Goal: Transaction & Acquisition: Purchase product/service

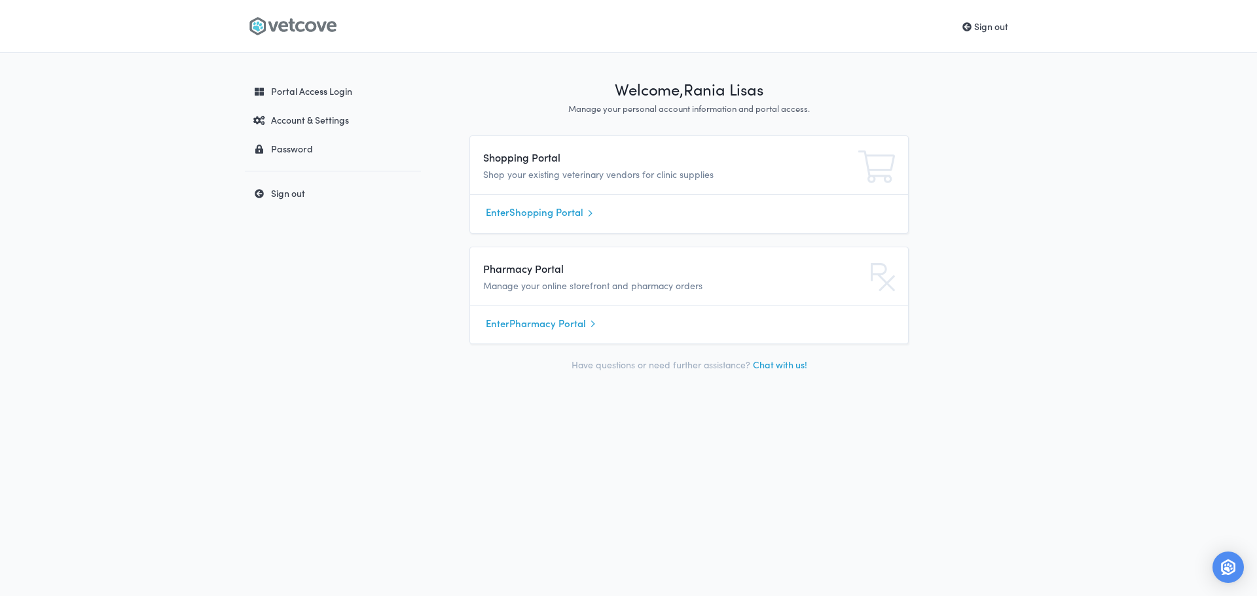
click at [523, 321] on link "Enter Pharmacy Portal" at bounding box center [689, 324] width 407 height 20
click at [571, 209] on link "Enter Shopping Portal" at bounding box center [689, 213] width 407 height 20
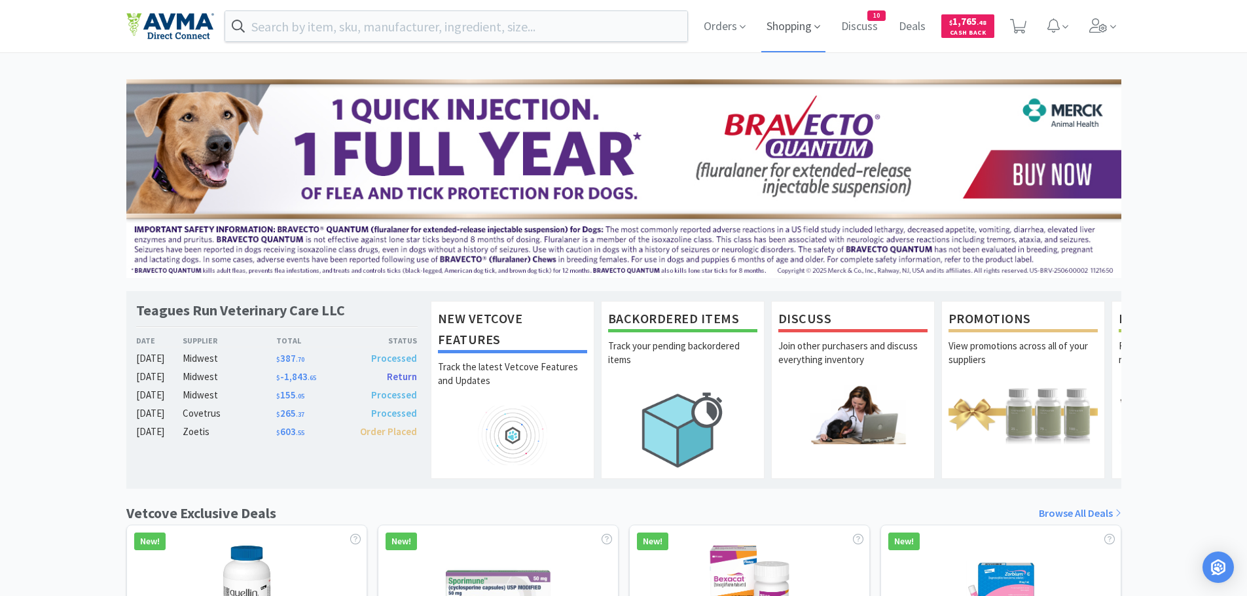
click at [791, 26] on span "Shopping" at bounding box center [793, 26] width 64 height 52
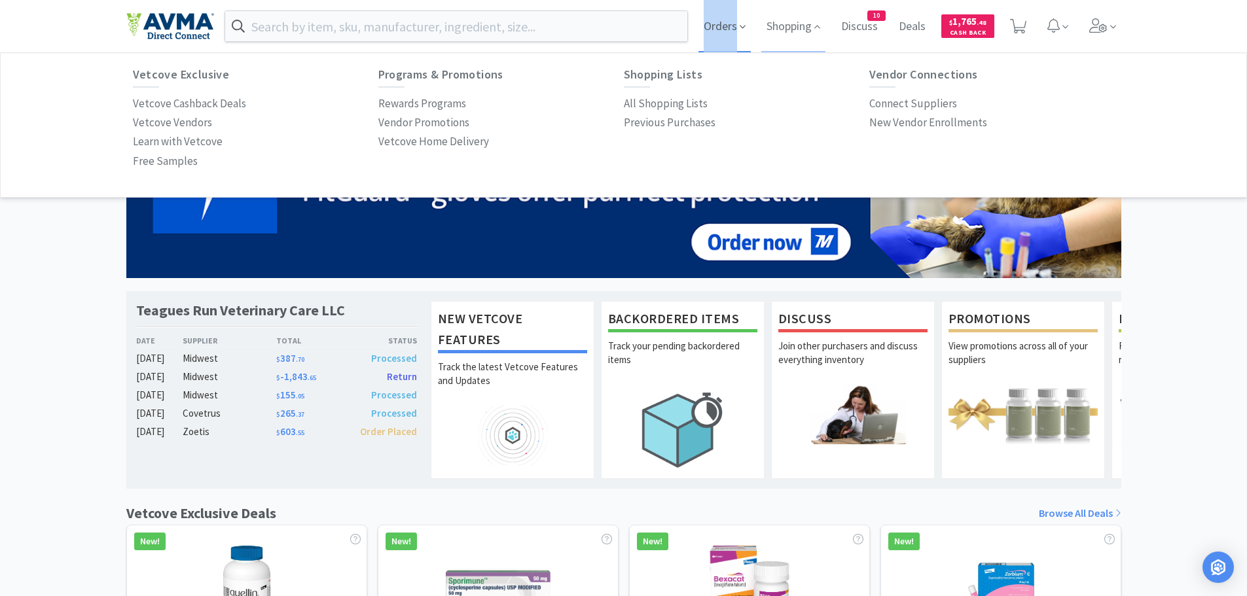
click at [742, 27] on icon at bounding box center [743, 27] width 6 height 12
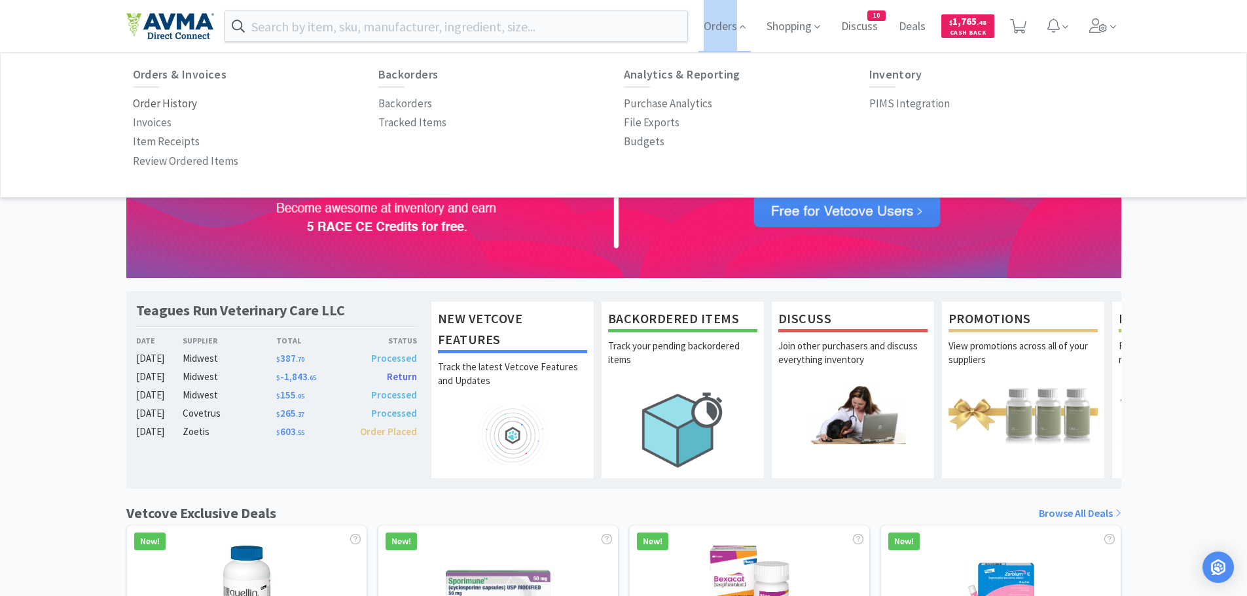
click at [153, 101] on p "Order History" at bounding box center [165, 104] width 64 height 18
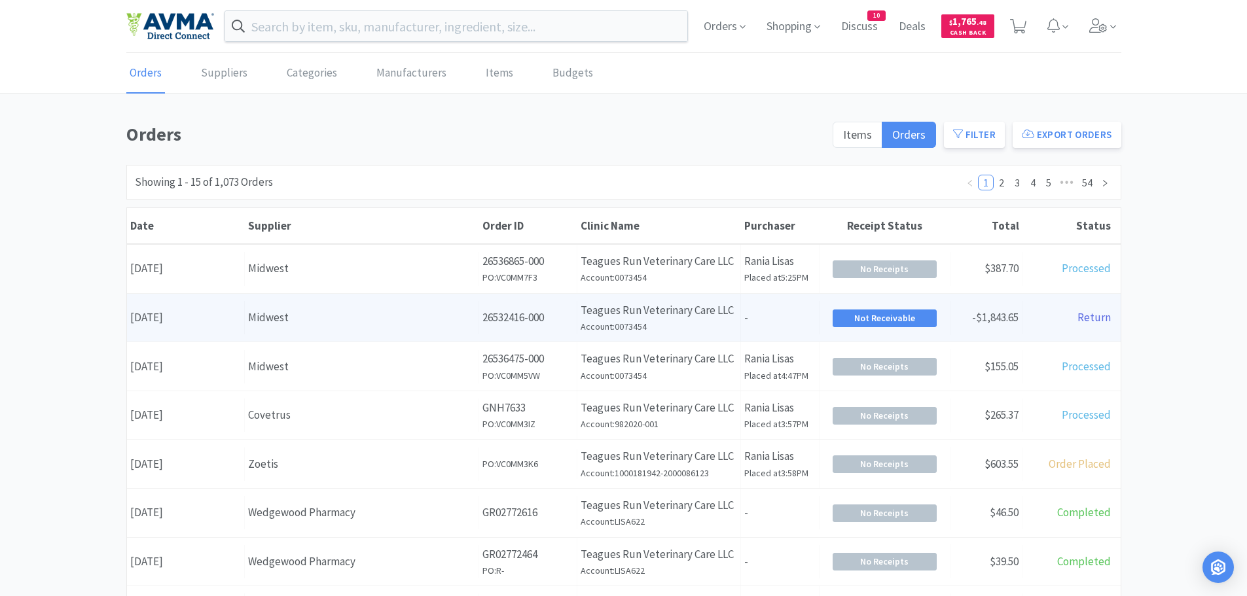
click at [511, 310] on p "26532416-000" at bounding box center [527, 318] width 91 height 18
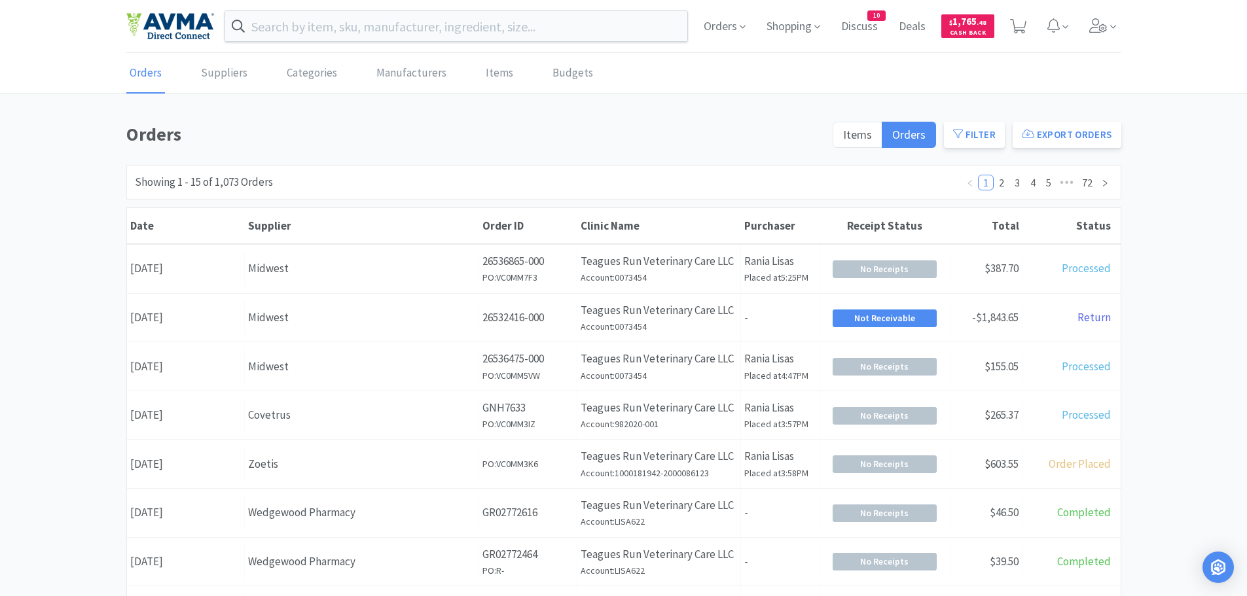
click at [549, 368] on div "Order ID 26536475-000 PO: VC0MM5VW" at bounding box center [528, 366] width 98 height 48
click at [518, 421] on h6 "PO: VC0MM3IZ" at bounding box center [527, 424] width 91 height 14
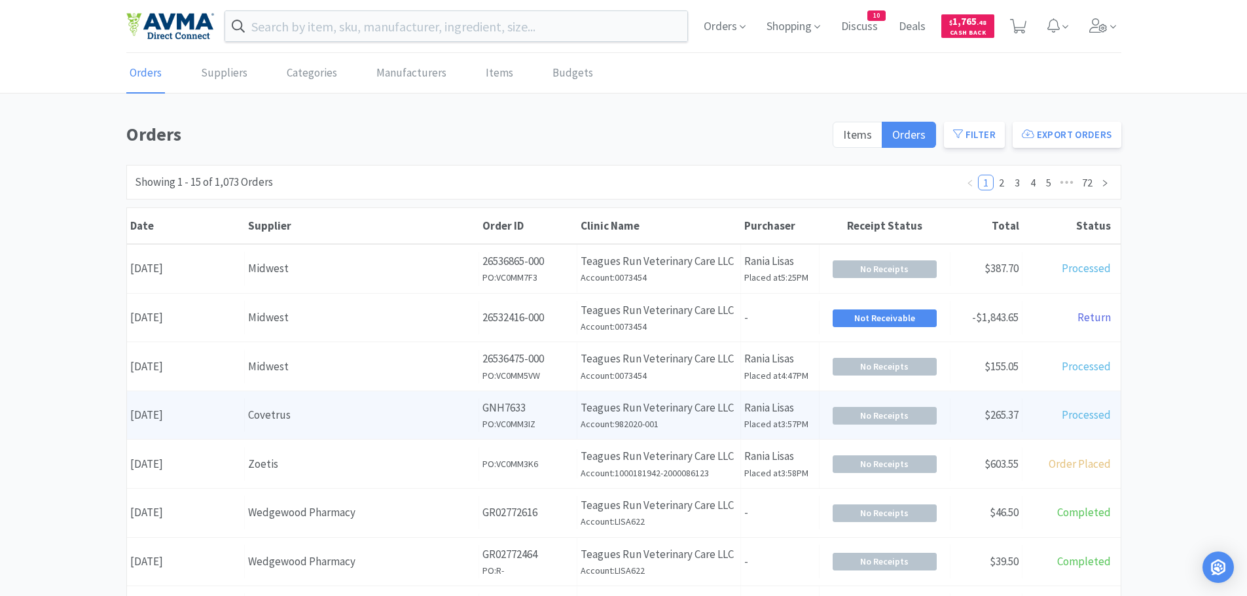
click at [532, 423] on h6 "PO: VC0MM3IZ" at bounding box center [527, 424] width 91 height 14
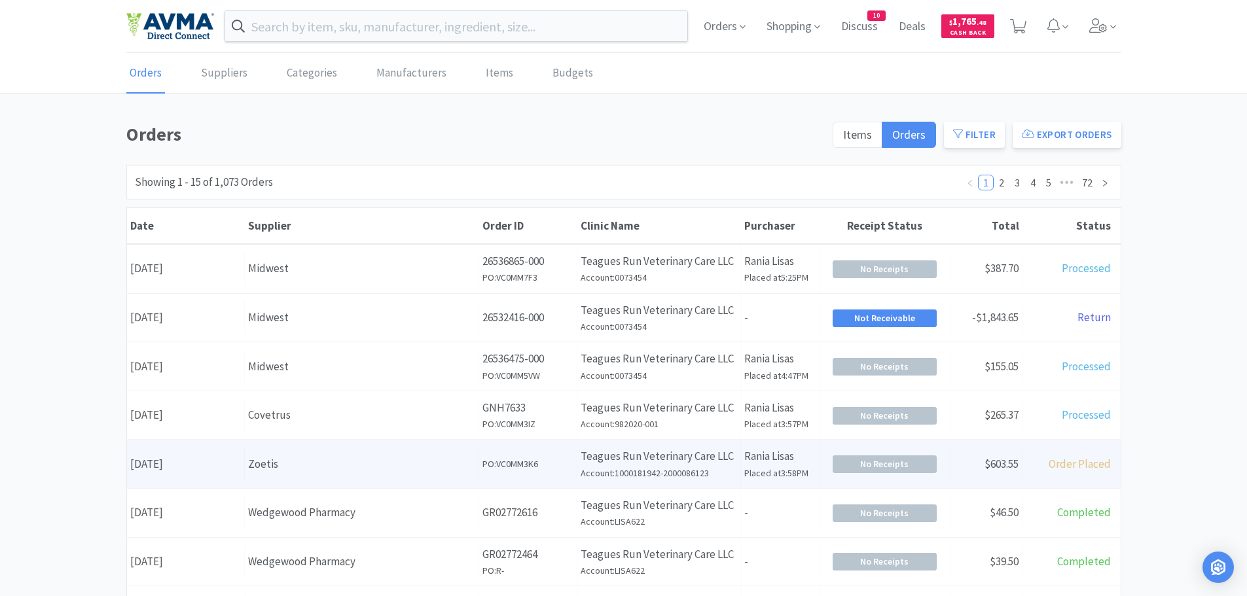
click at [560, 473] on div "Order ID PO: VC0MM3K6" at bounding box center [528, 464] width 98 height 30
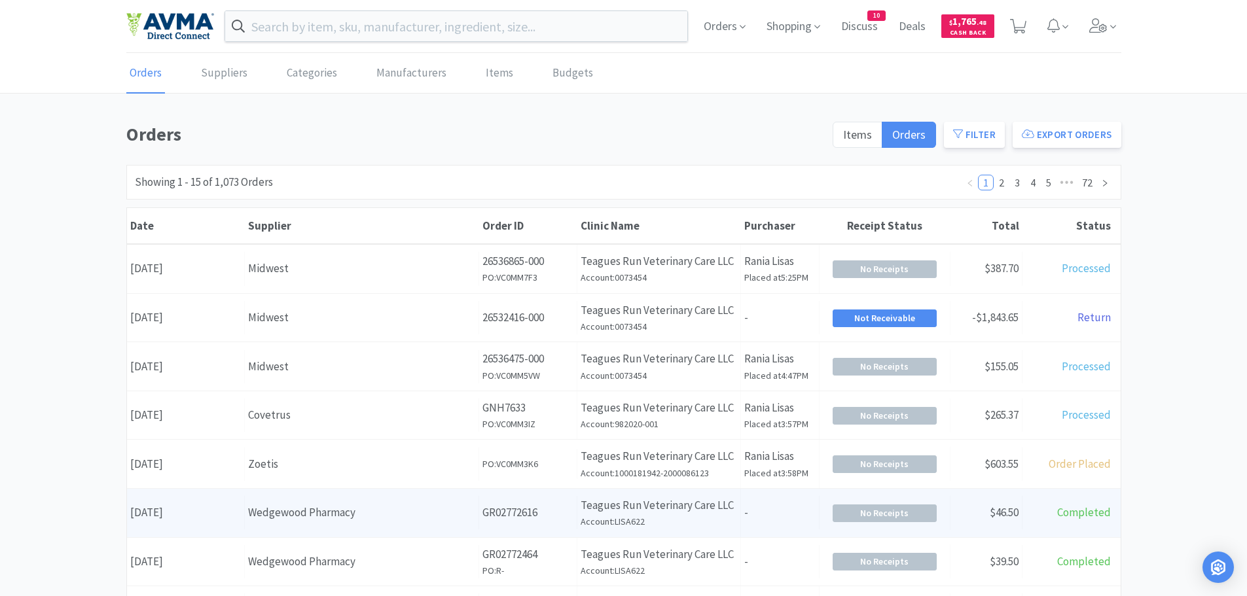
click at [499, 505] on p "GR02772616" at bounding box center [527, 513] width 91 height 18
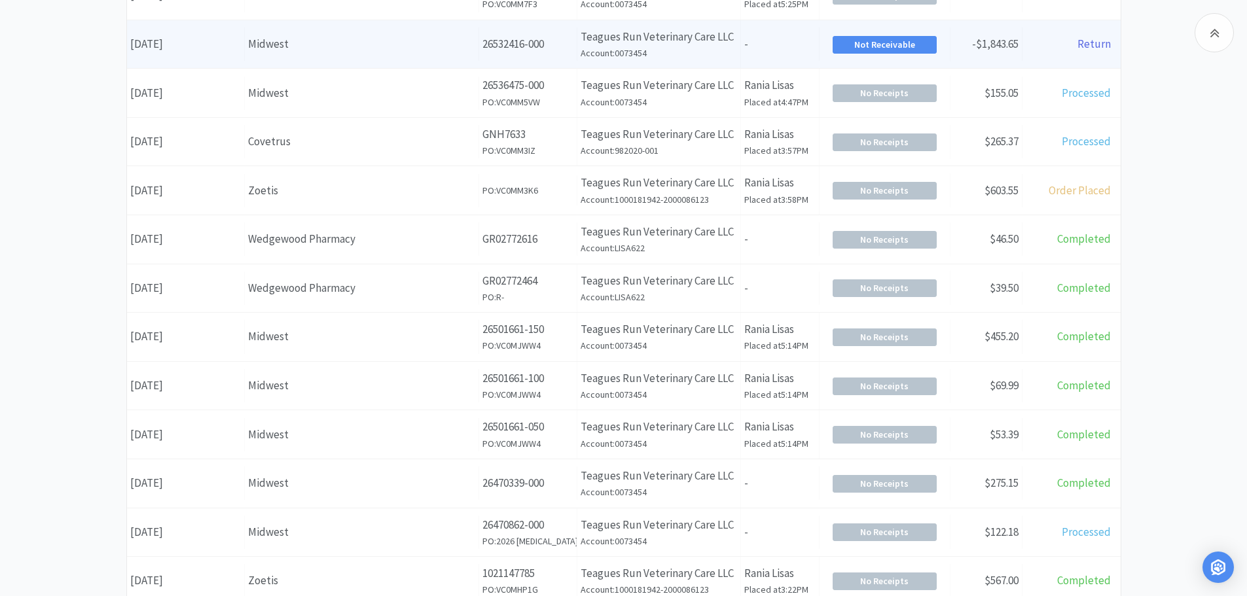
scroll to position [327, 0]
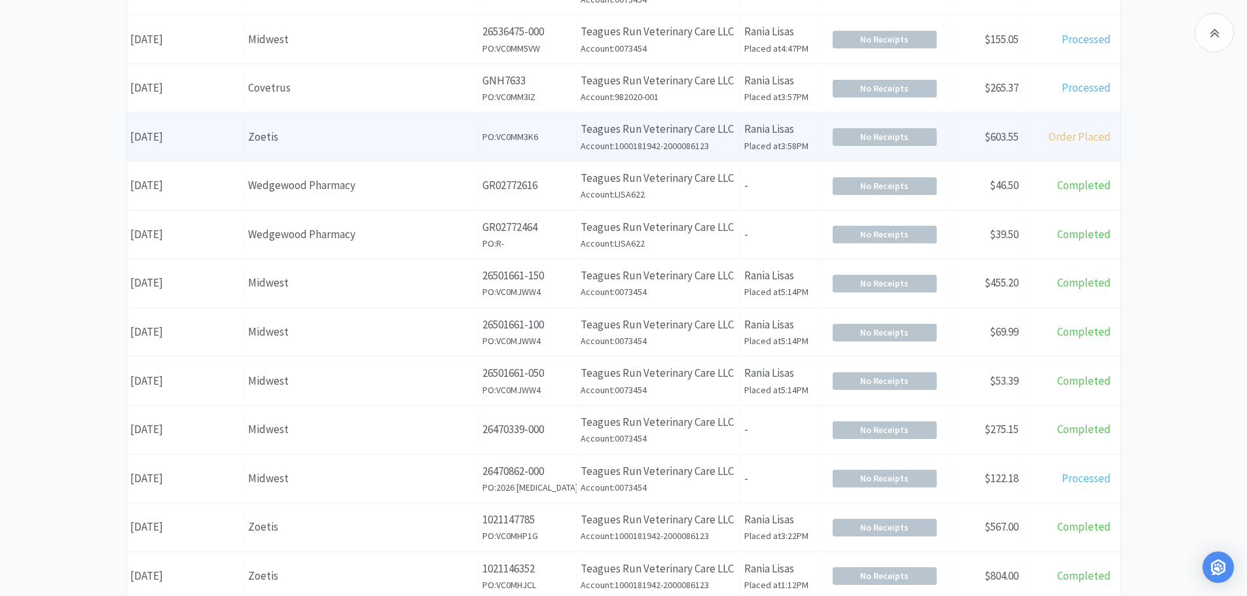
click at [582, 147] on h6 "Account: 1000181942-2000086123" at bounding box center [659, 146] width 156 height 14
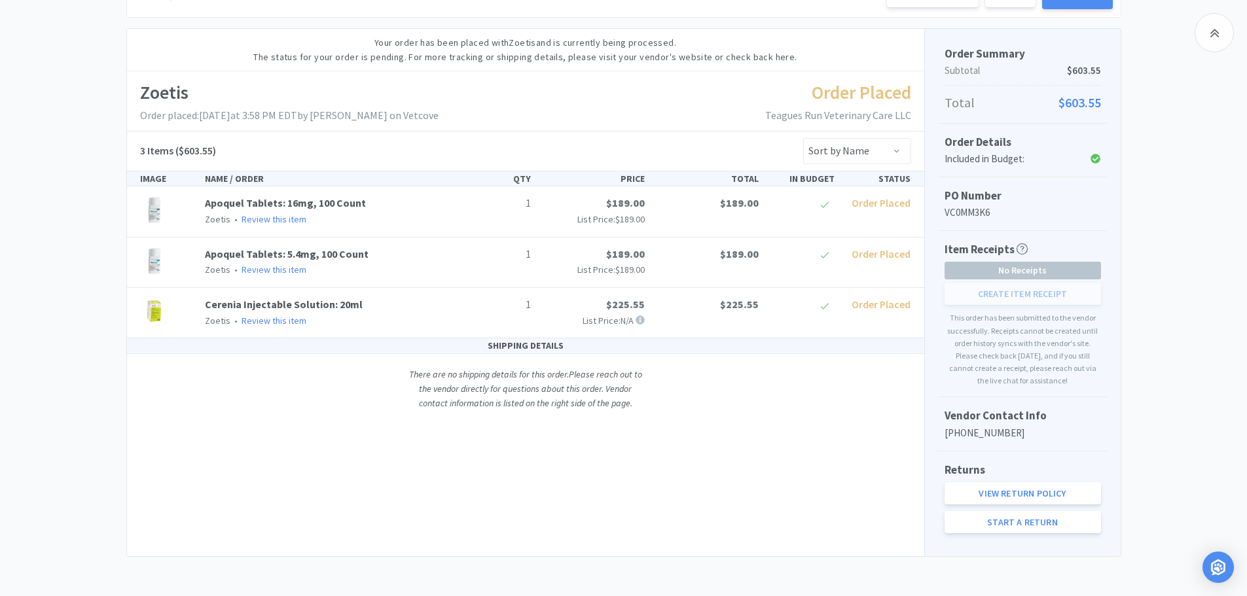
scroll to position [187, 0]
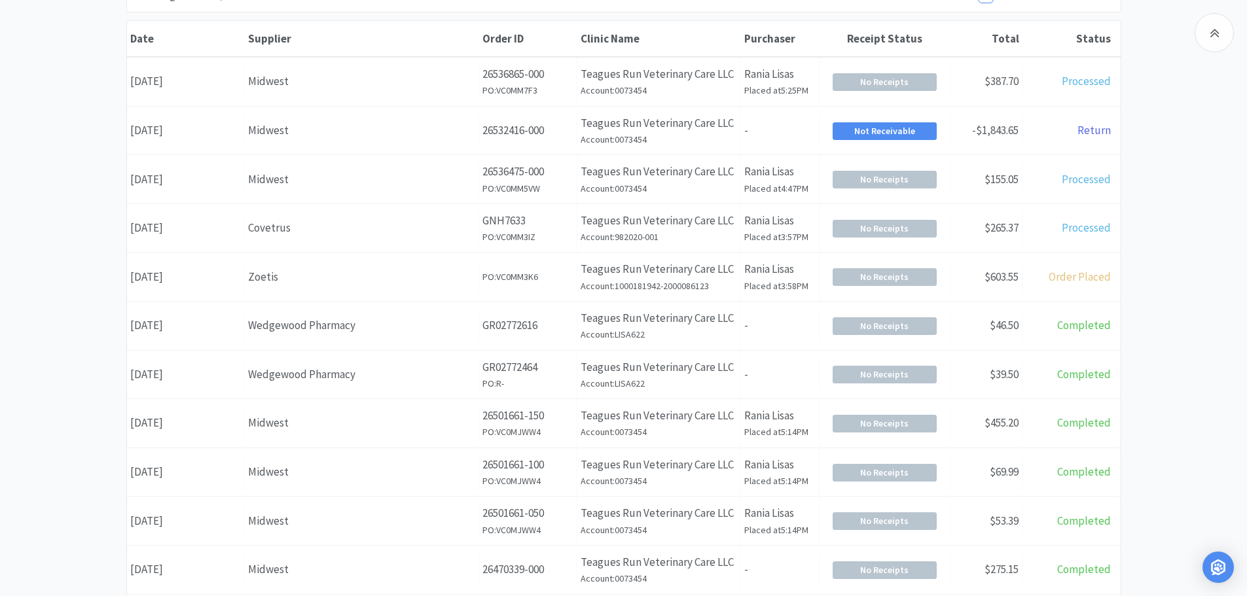
scroll to position [327, 0]
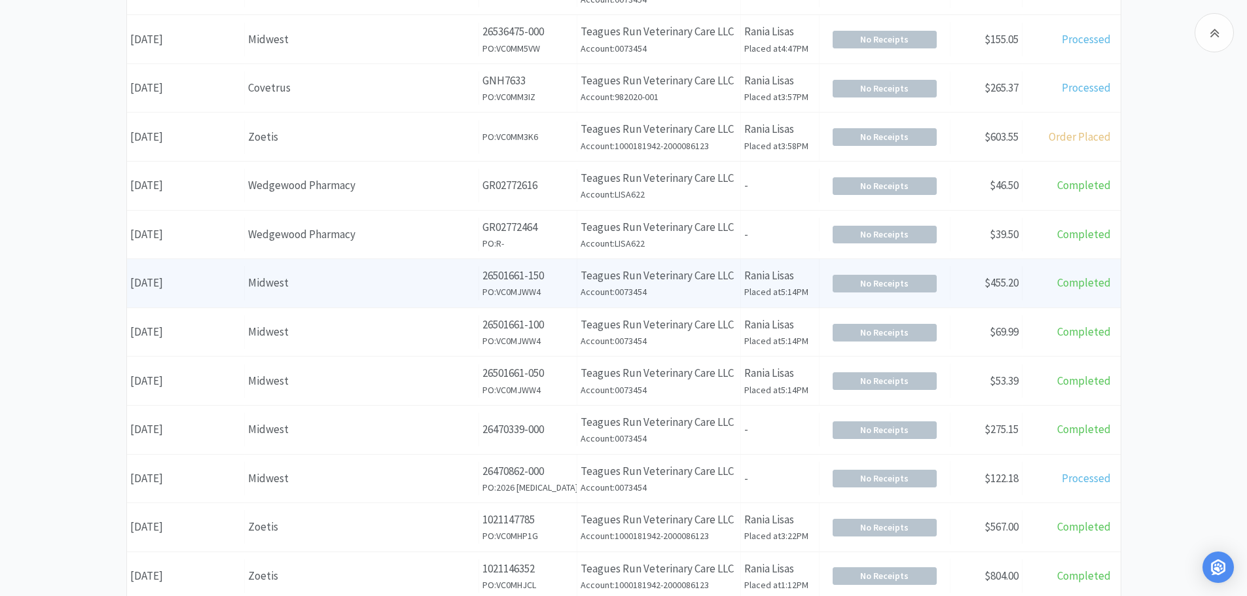
click at [630, 298] on h6 "Account: 0073454" at bounding box center [659, 292] width 156 height 14
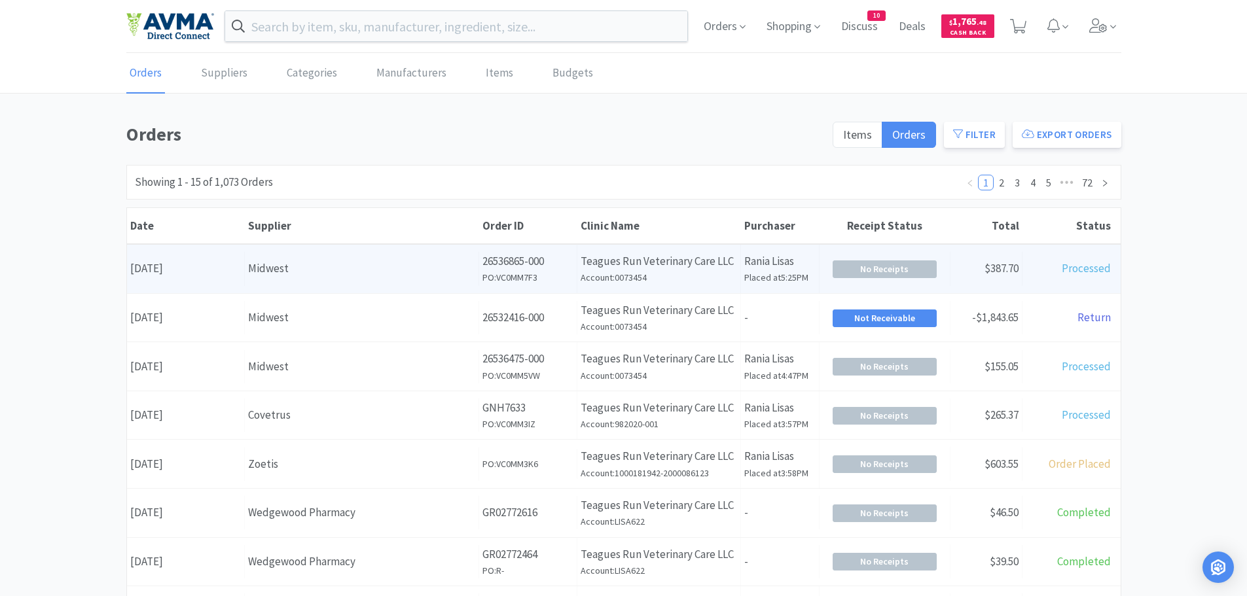
click at [563, 276] on h6 "PO: VC0MM7F3" at bounding box center [527, 277] width 91 height 14
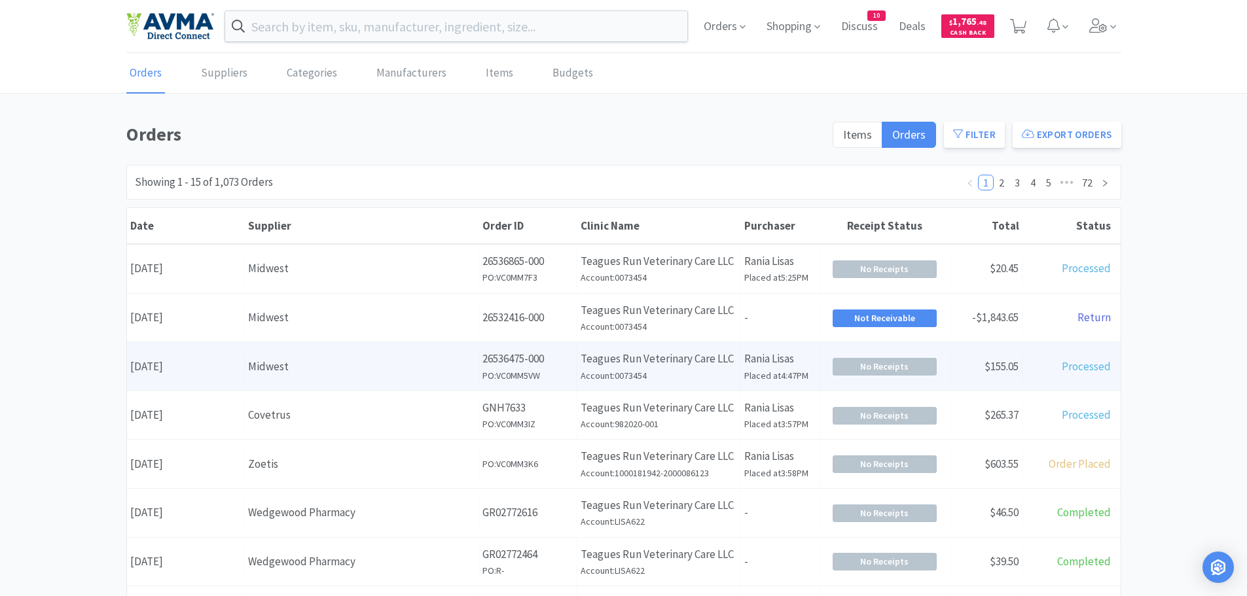
click at [603, 352] on p "Teagues Run Veterinary Care LLC" at bounding box center [659, 359] width 156 height 18
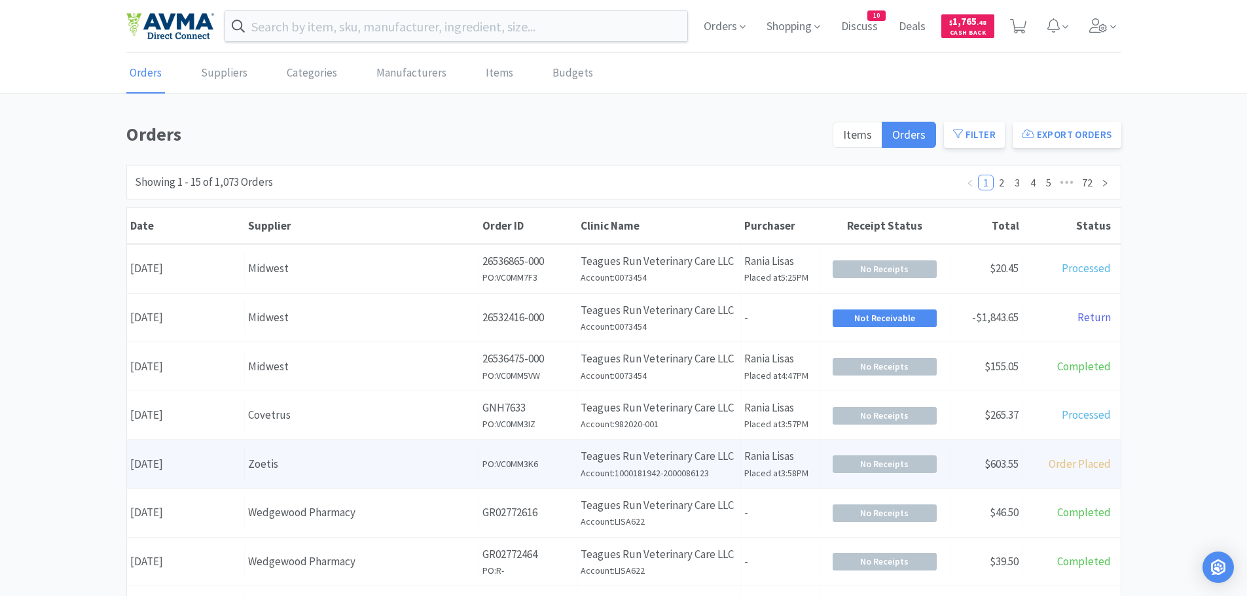
click at [682, 477] on h6 "Account: 1000181942-2000086123" at bounding box center [659, 473] width 156 height 14
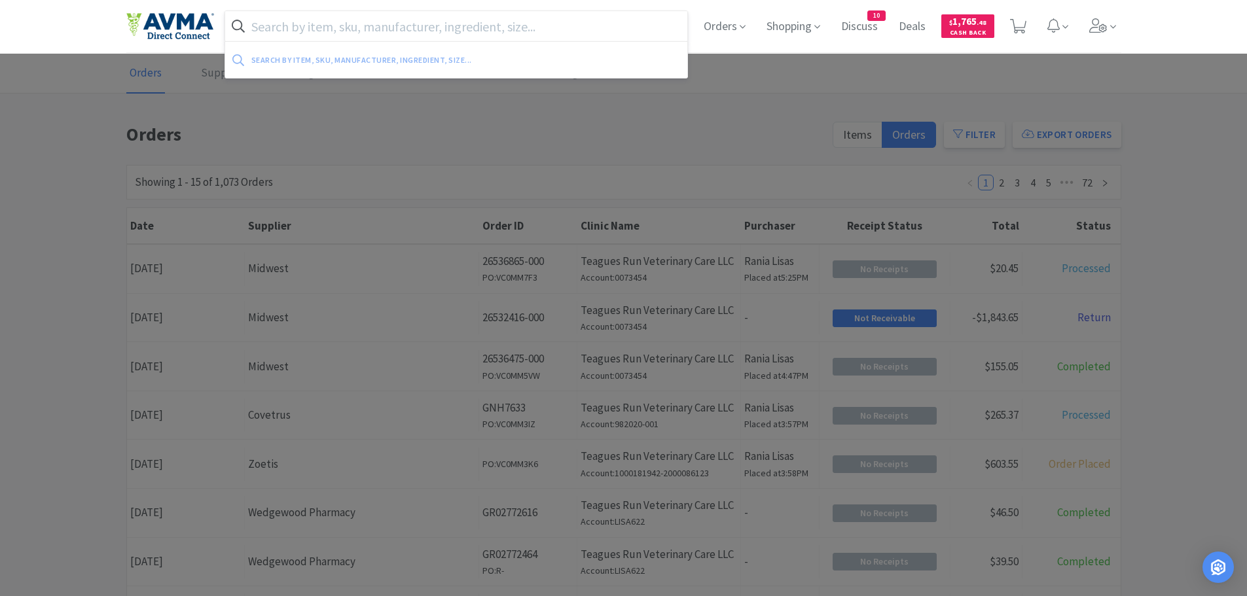
click at [453, 39] on input "text" at bounding box center [456, 26] width 463 height 30
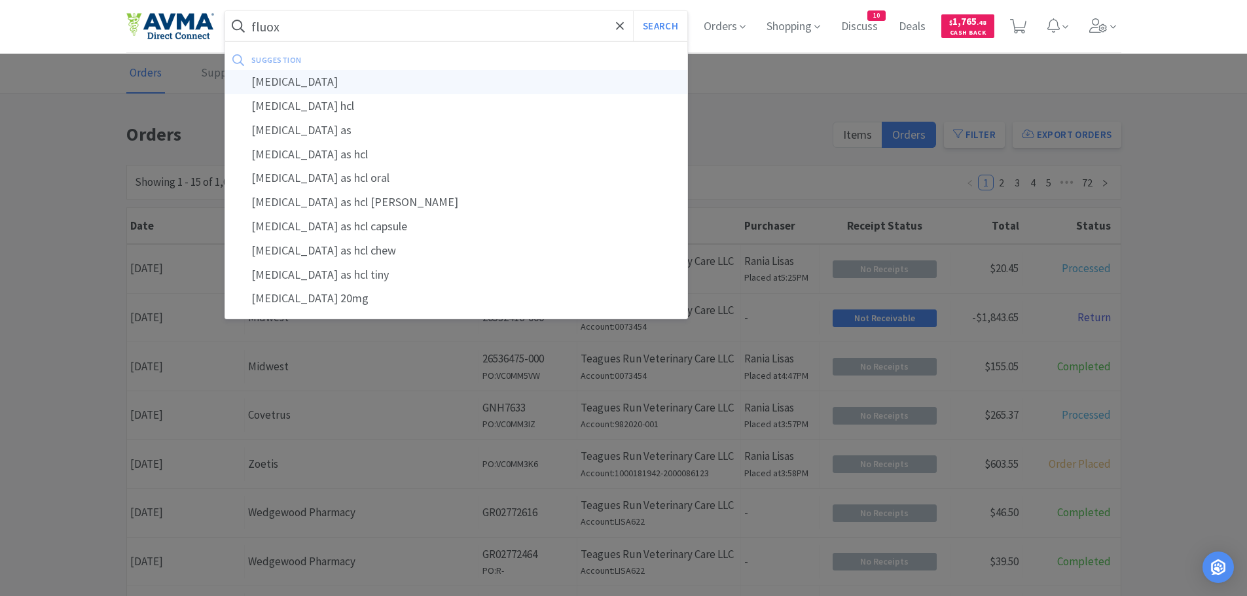
click at [329, 80] on div "fluoxetine" at bounding box center [456, 82] width 463 height 24
type input "fluoxetine"
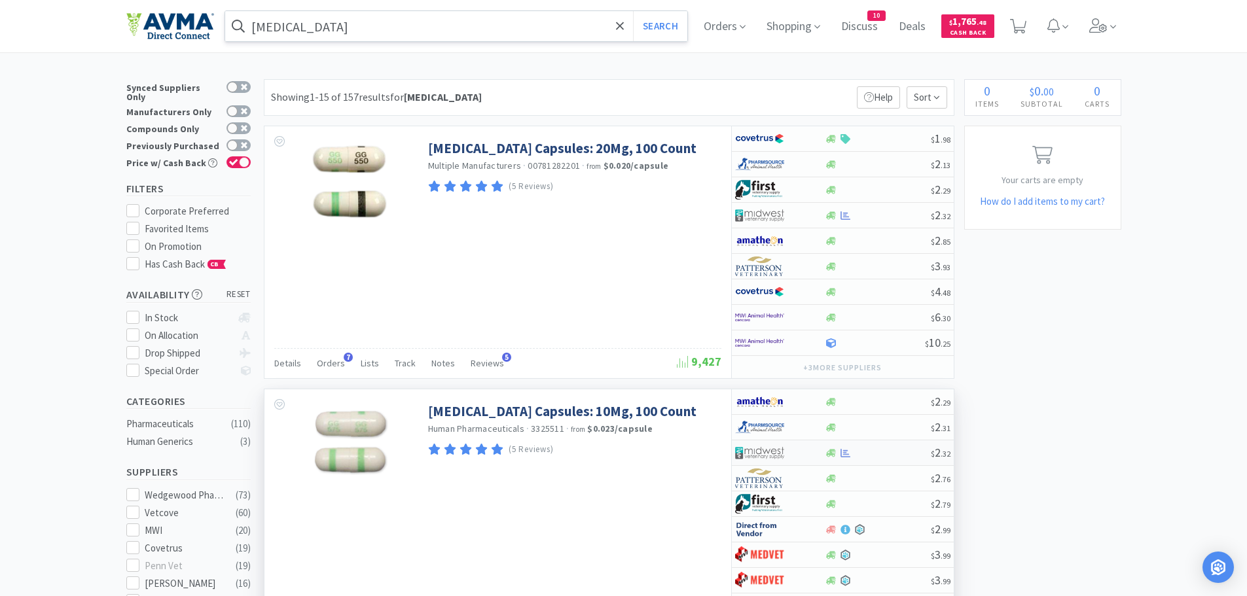
scroll to position [65, 0]
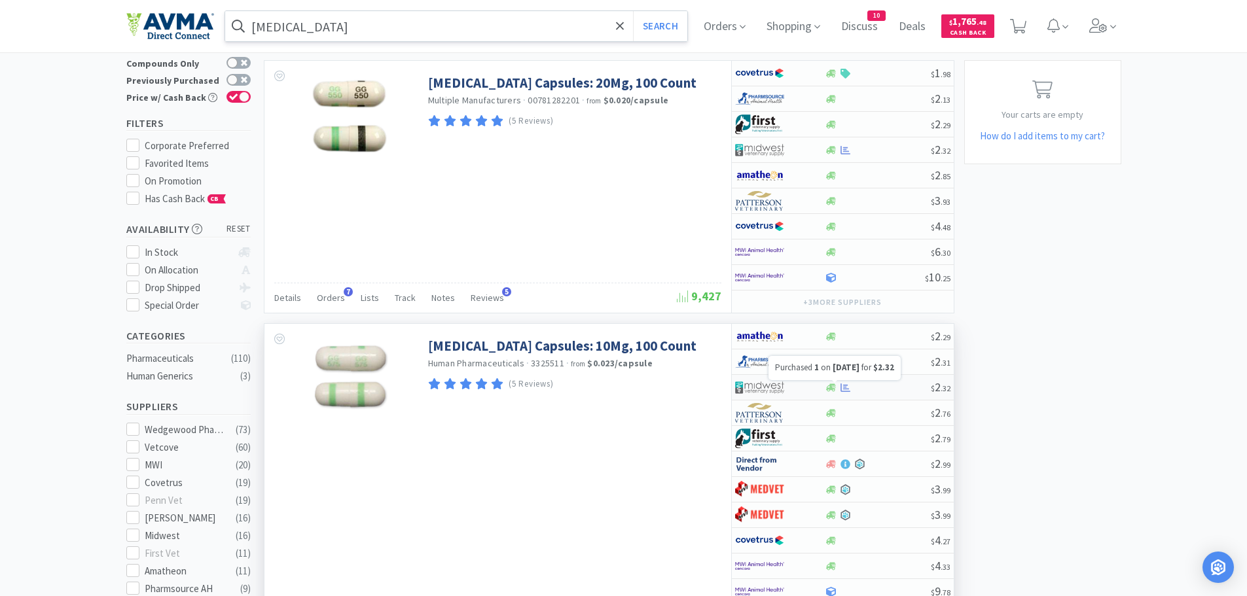
click at [848, 389] on icon at bounding box center [846, 387] width 10 height 9
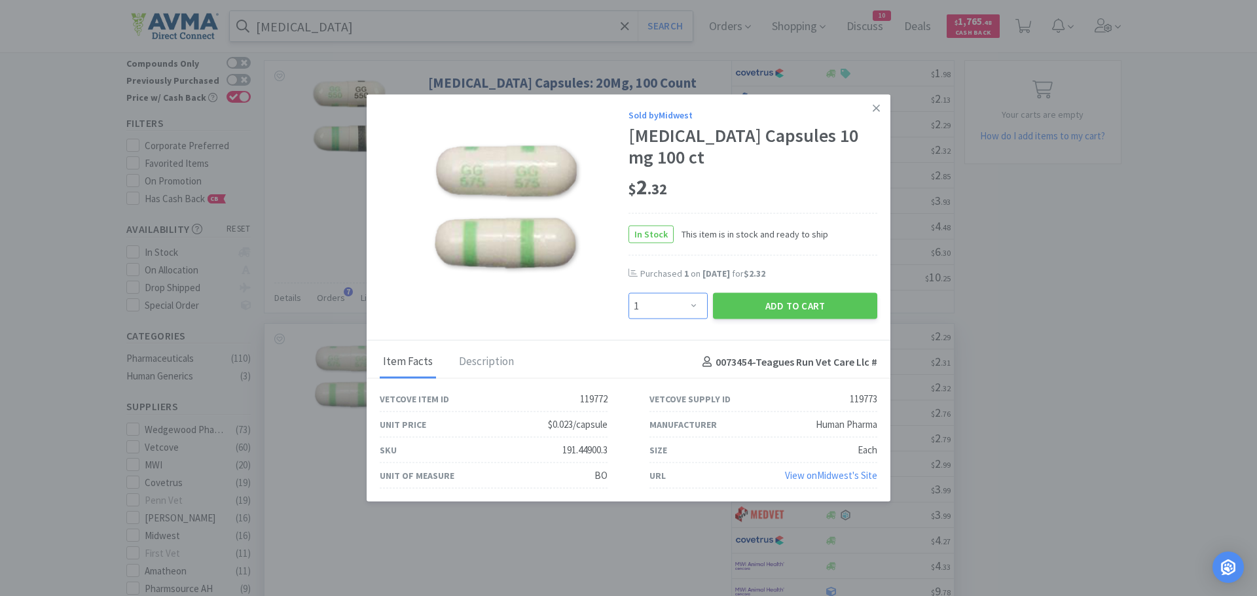
click at [680, 307] on select "Enter Quantity 1 2 3 4 5 6 7 8 9 10 11 12 13 14 15 16 17 18 19 20 Enter Quantity" at bounding box center [667, 306] width 79 height 26
select select "2"
click at [628, 293] on select "Enter Quantity 1 2 3 4 5 6 7 8 9 10 11 12 13 14 15 16 17 18 19 20 Enter Quantity" at bounding box center [667, 306] width 79 height 26
click at [794, 312] on button "Add to Cart" at bounding box center [795, 306] width 164 height 26
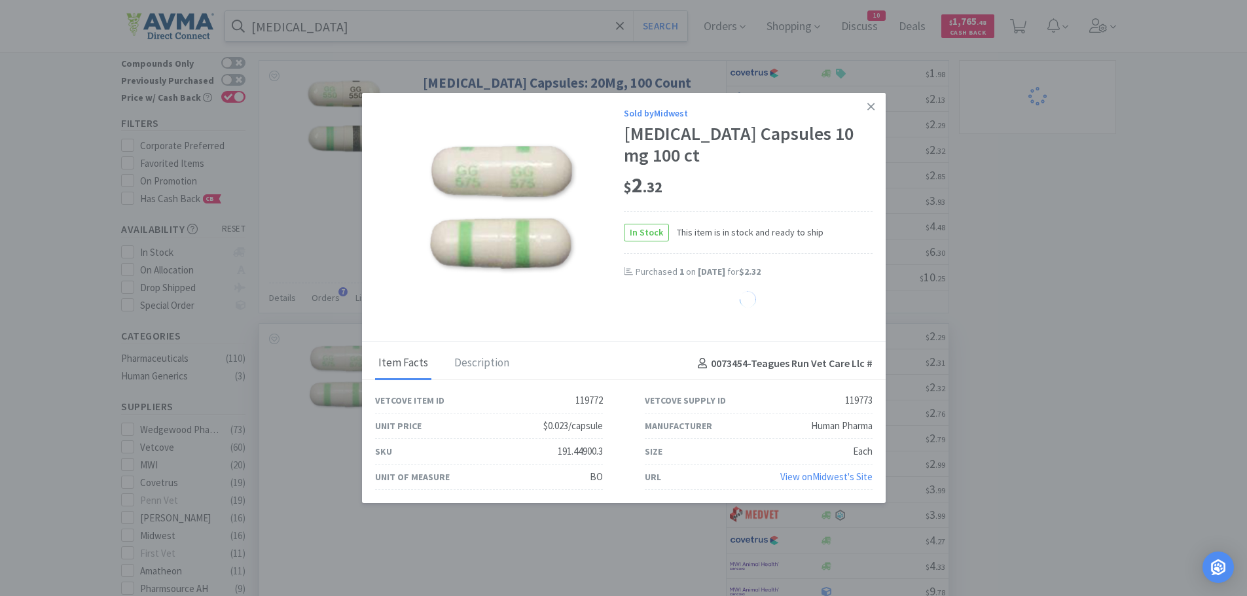
select select "2"
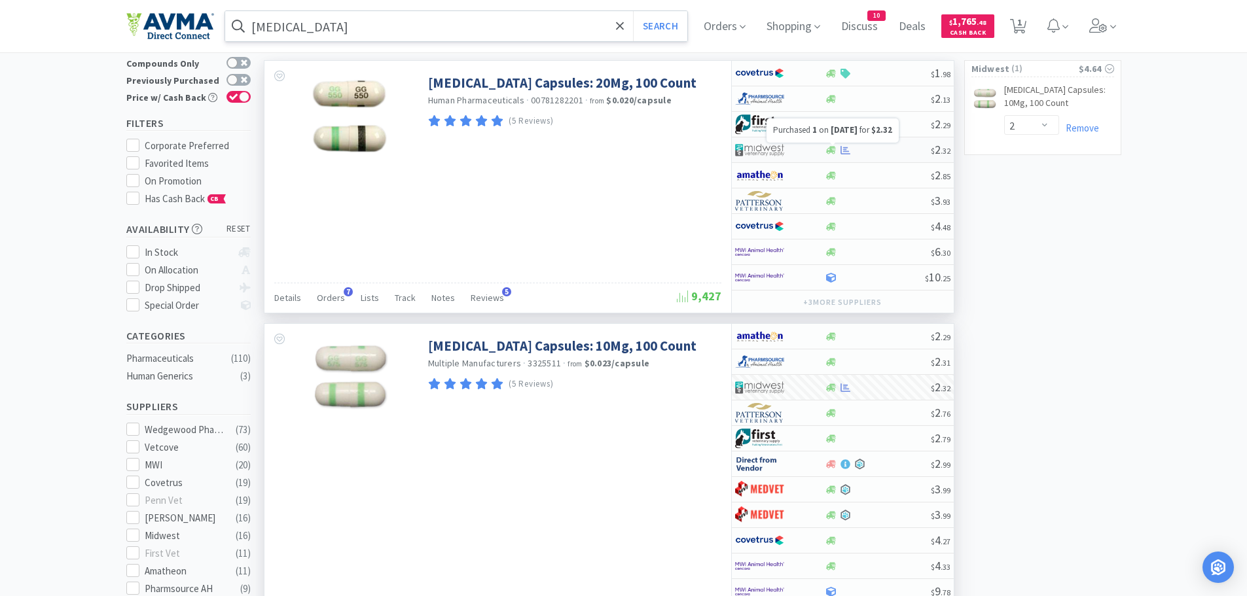
click at [846, 153] on icon at bounding box center [846, 149] width 10 height 9
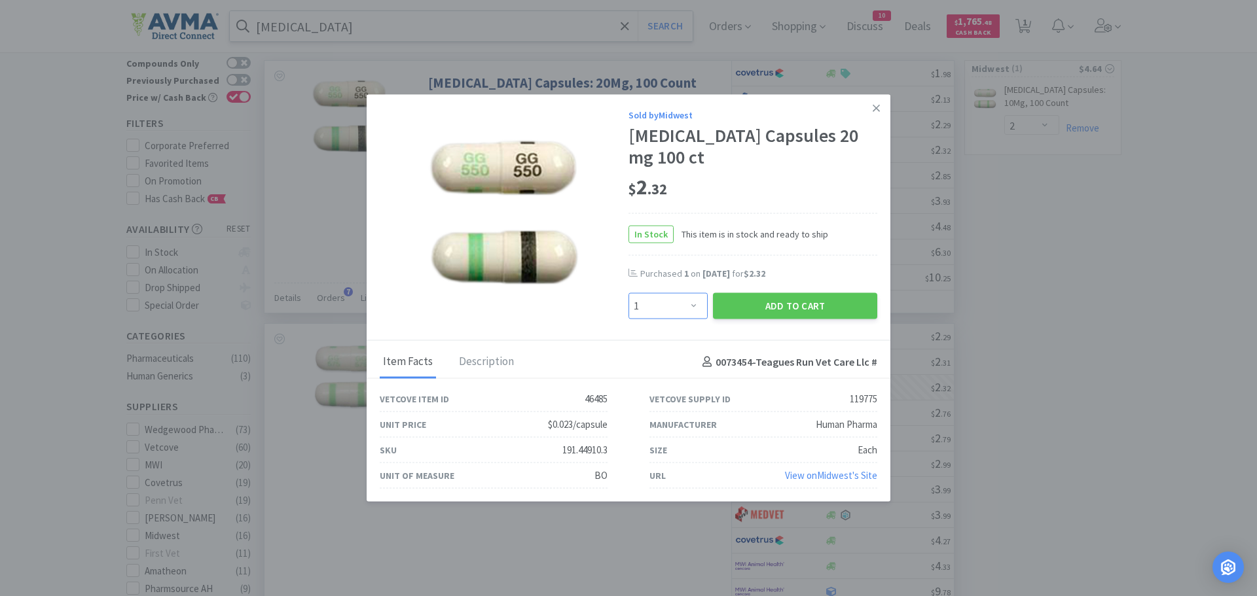
click at [691, 308] on select "Enter Quantity 1 2 3 4 5 6 7 8 9 10 11 12 13 14 15 16 17 18 19 20 Enter Quantity" at bounding box center [667, 306] width 79 height 26
select select "2"
click at [628, 293] on select "Enter Quantity 1 2 3 4 5 6 7 8 9 10 11 12 13 14 15 16 17 18 19 20 Enter Quantity" at bounding box center [667, 306] width 79 height 26
click at [758, 302] on button "Add to Cart" at bounding box center [795, 306] width 164 height 26
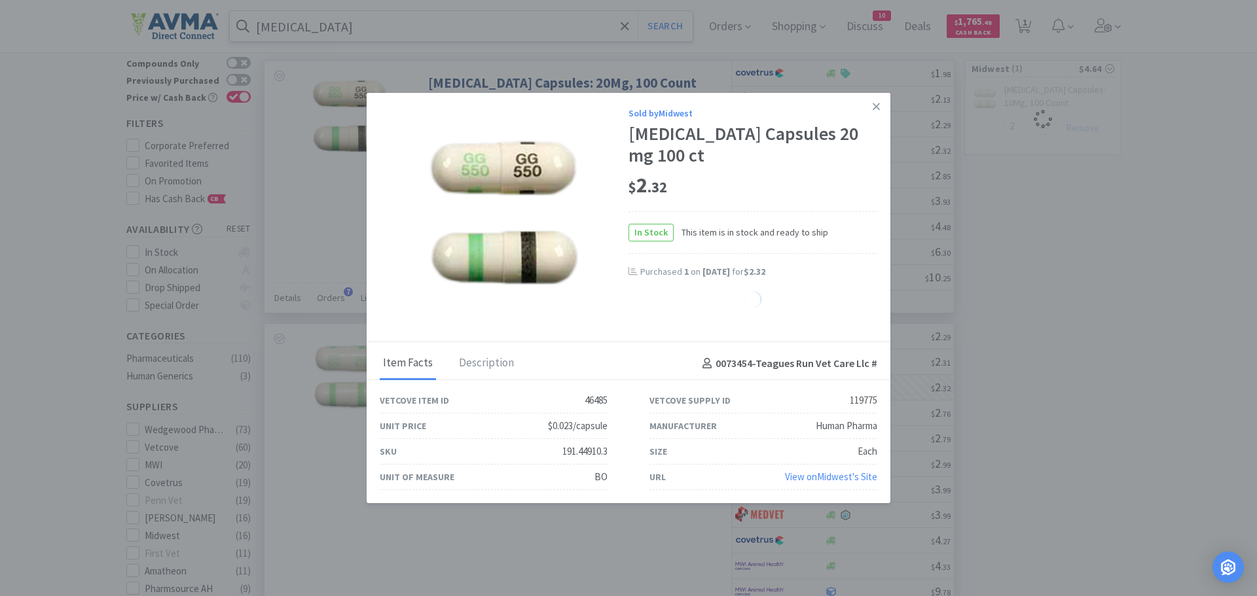
select select "2"
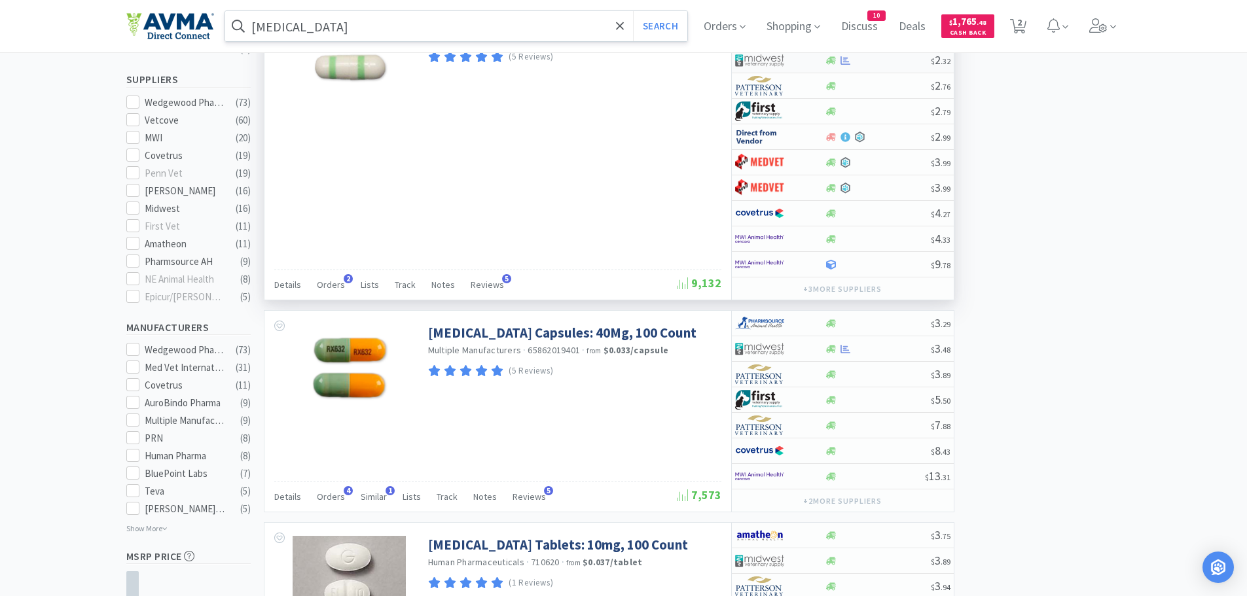
scroll to position [0, 0]
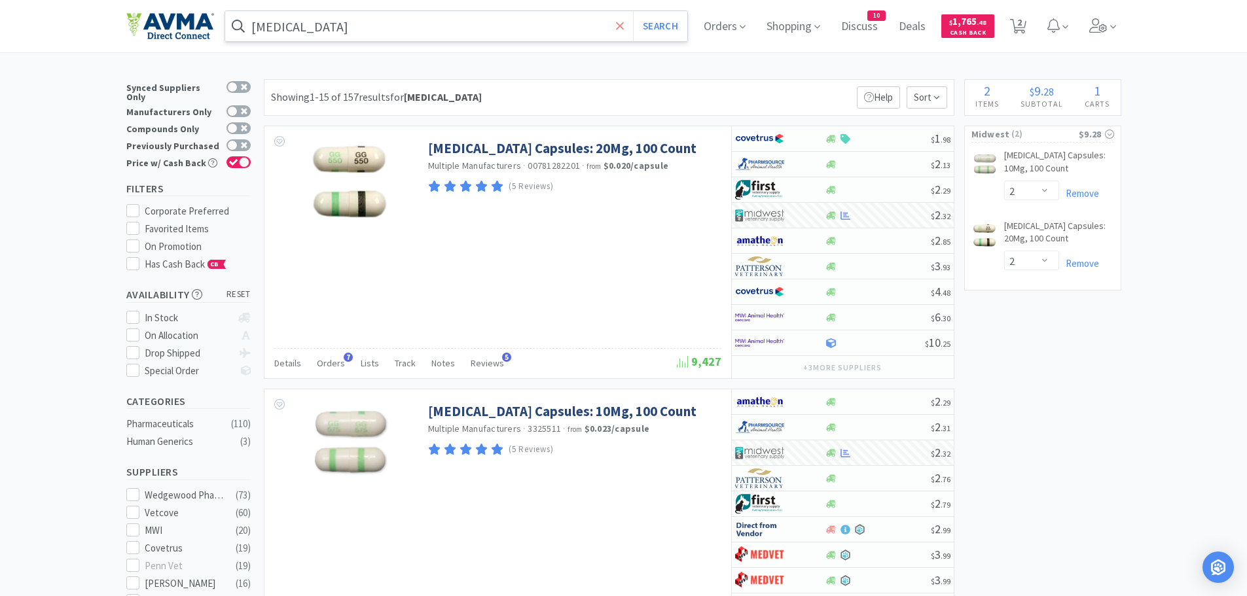
click at [628, 32] on span at bounding box center [620, 25] width 15 height 27
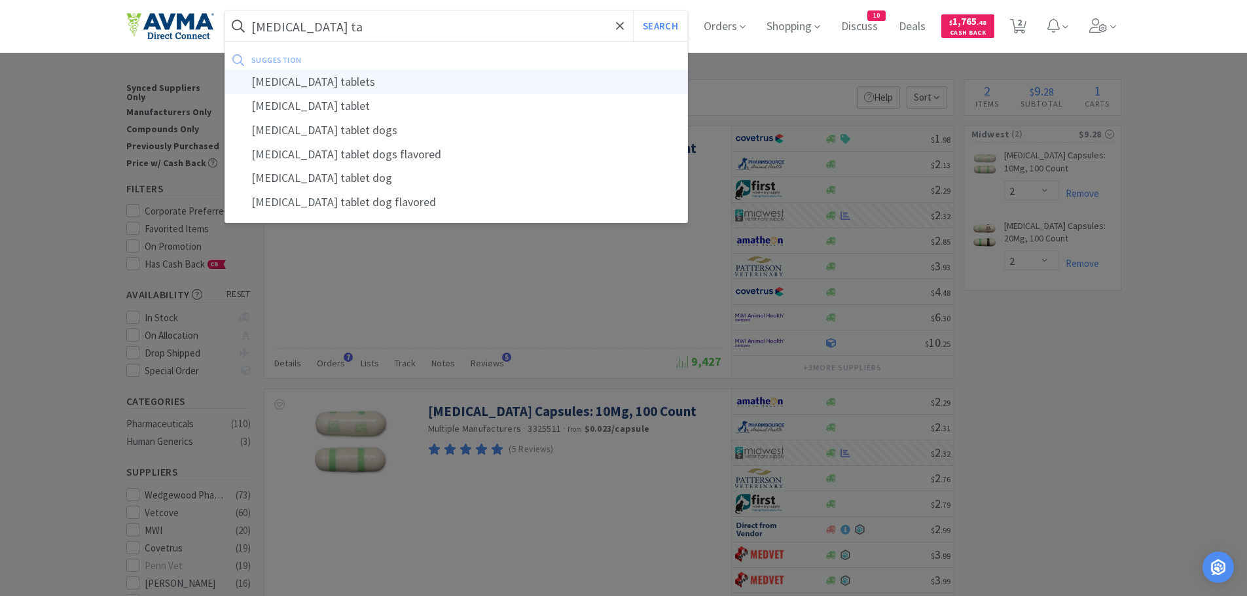
click at [358, 88] on div "carprofen tablets" at bounding box center [456, 82] width 463 height 24
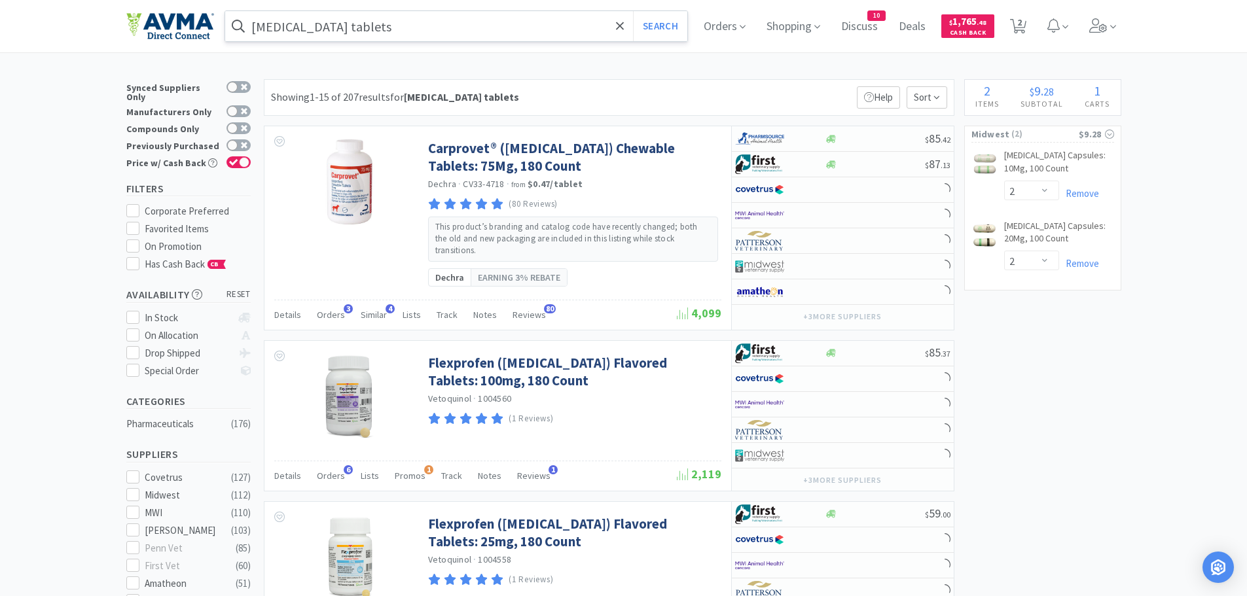
click at [314, 26] on input "carprofen tablets" at bounding box center [456, 26] width 463 height 30
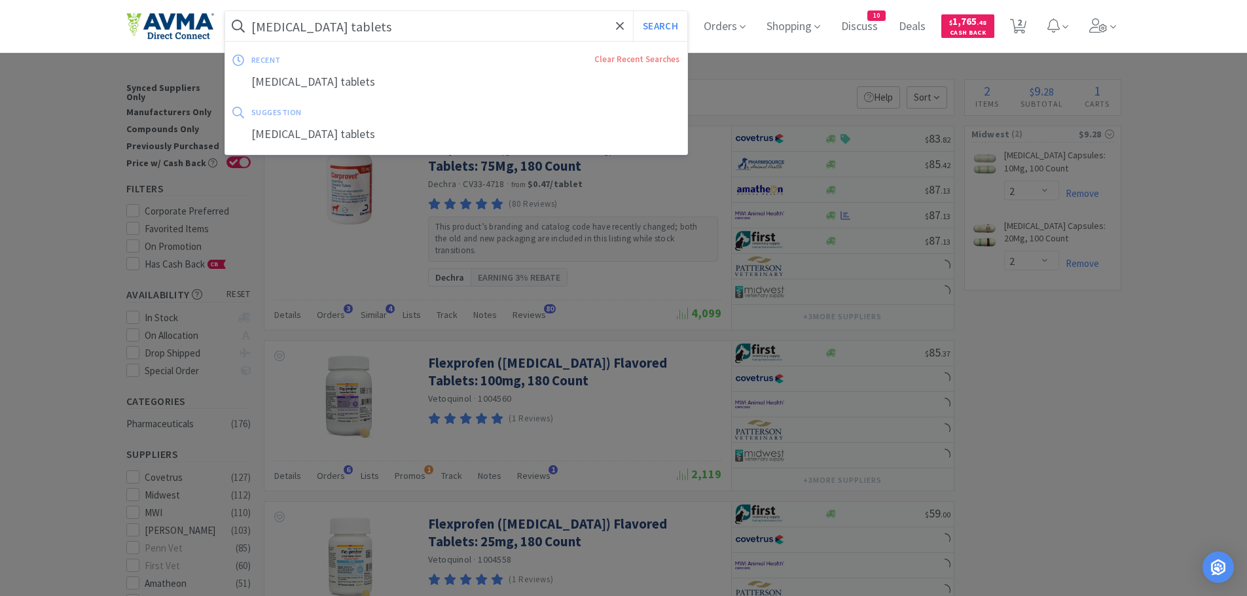
click at [312, 27] on input "carprofen tablets" at bounding box center [456, 26] width 463 height 30
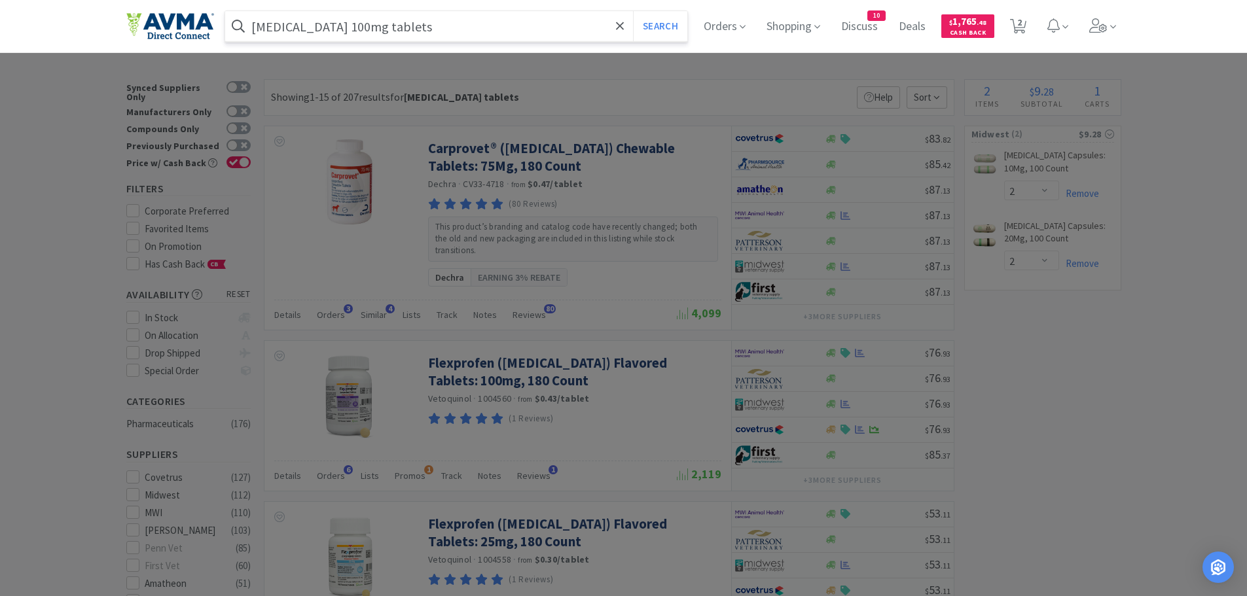
type input "carprofen 100mg tablets"
click at [633, 11] on button "Search" at bounding box center [660, 26] width 54 height 30
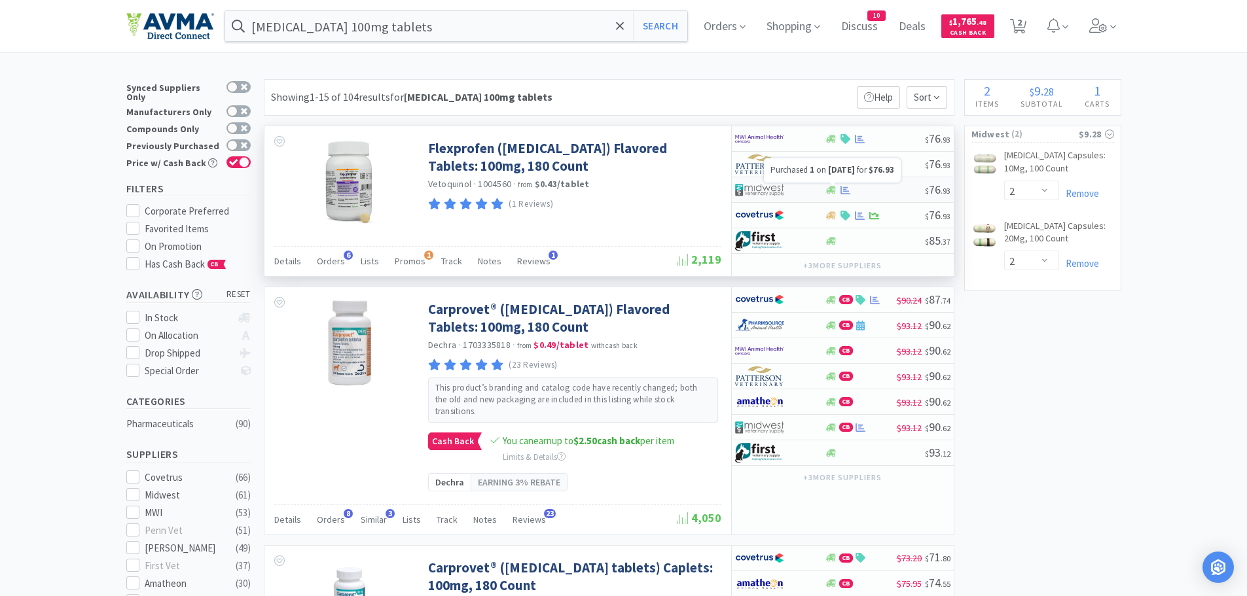
click at [847, 192] on icon at bounding box center [846, 190] width 10 height 10
select select "1"
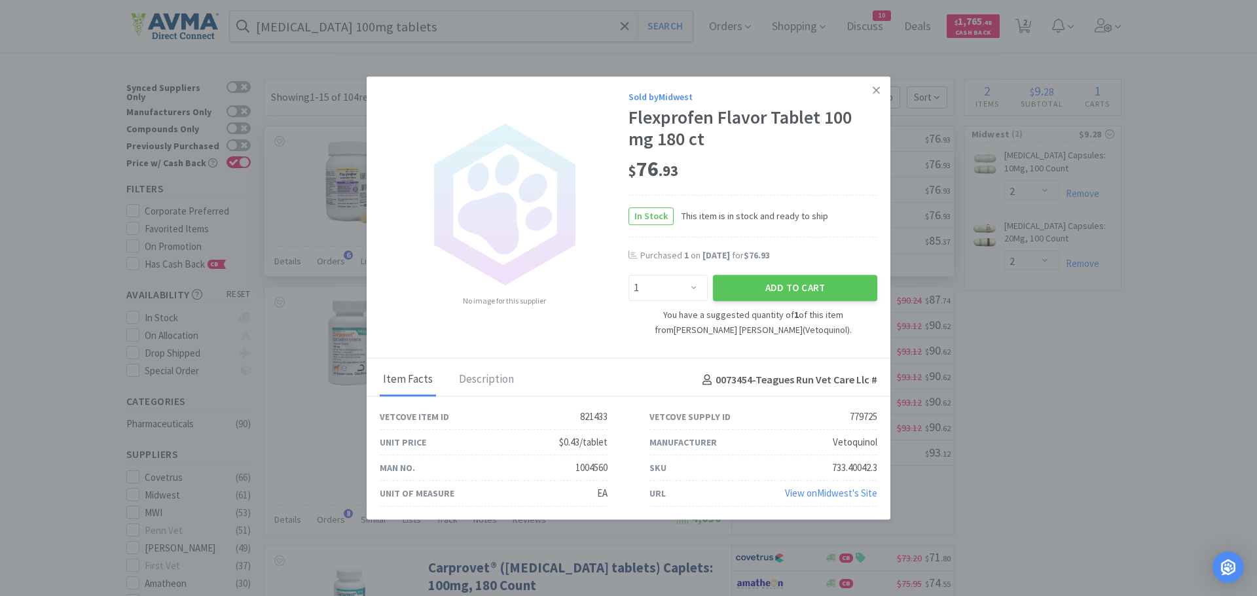
click at [767, 288] on button "Add to Cart" at bounding box center [795, 288] width 164 height 26
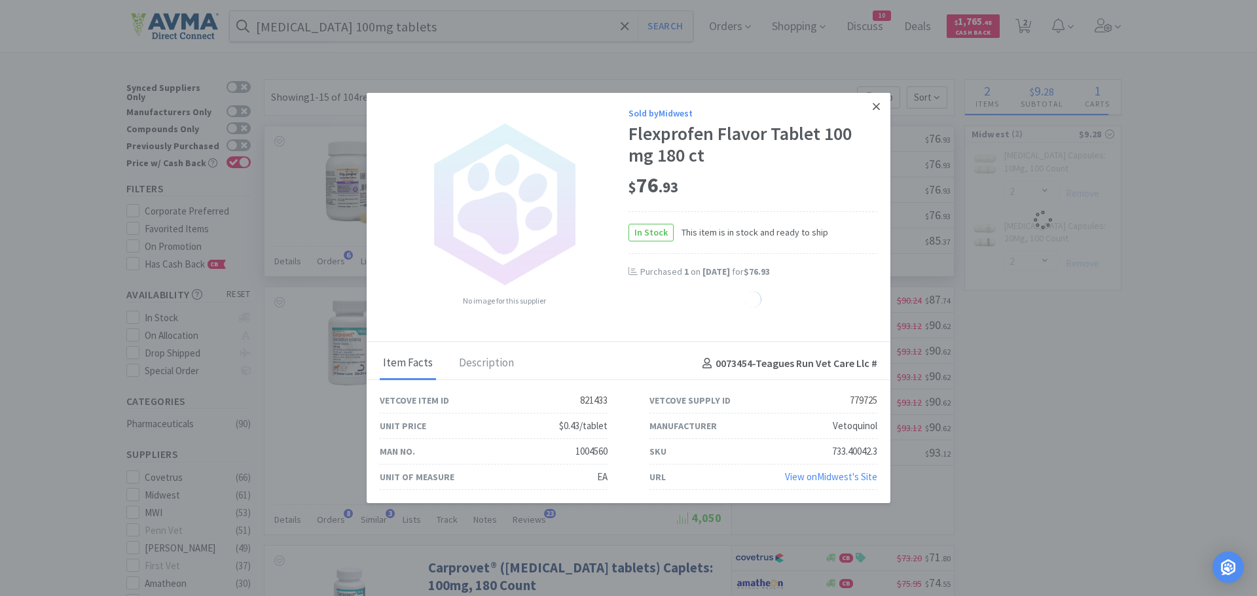
select select "1"
select select "2"
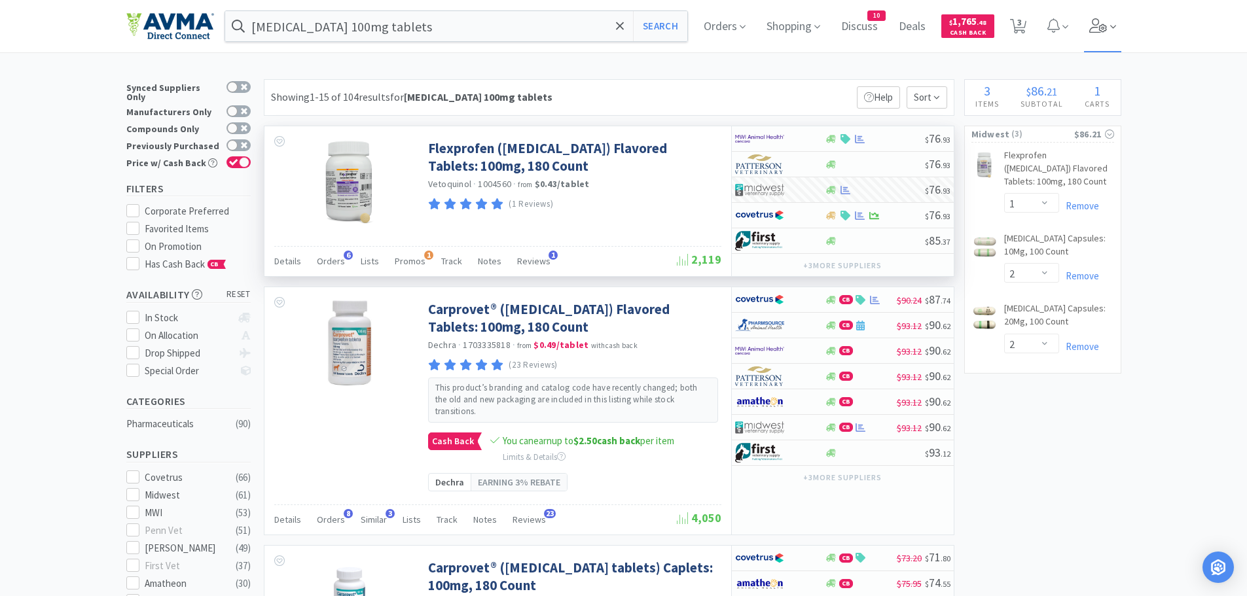
click at [1113, 23] on span at bounding box center [1102, 26] width 37 height 52
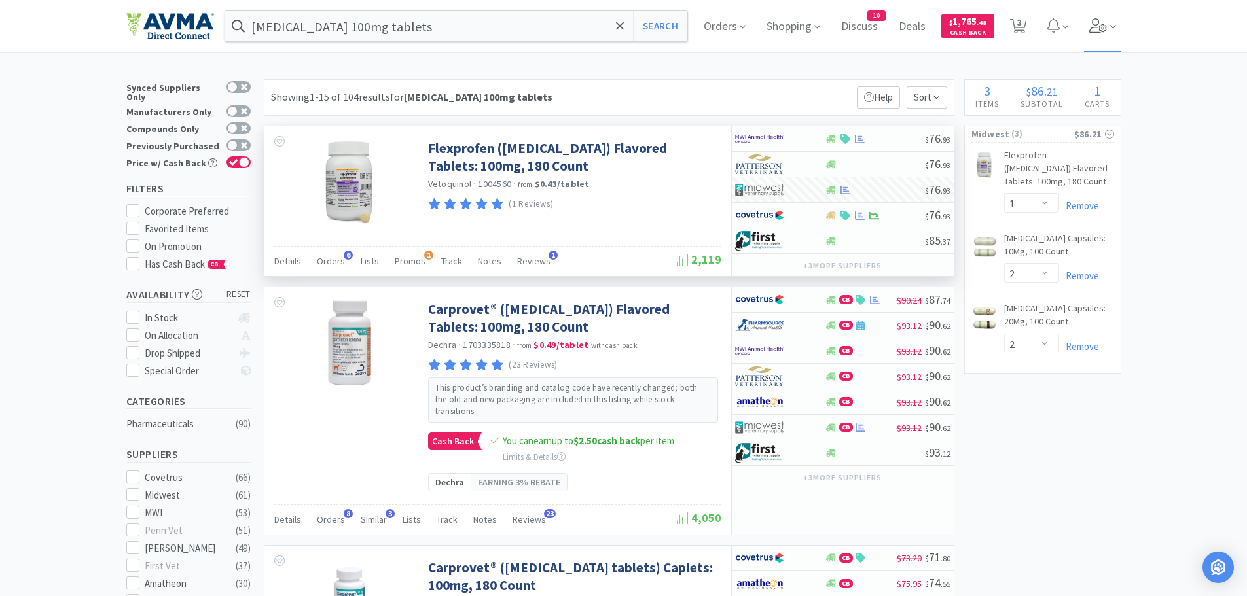
click at [1096, 35] on span at bounding box center [1102, 26] width 37 height 52
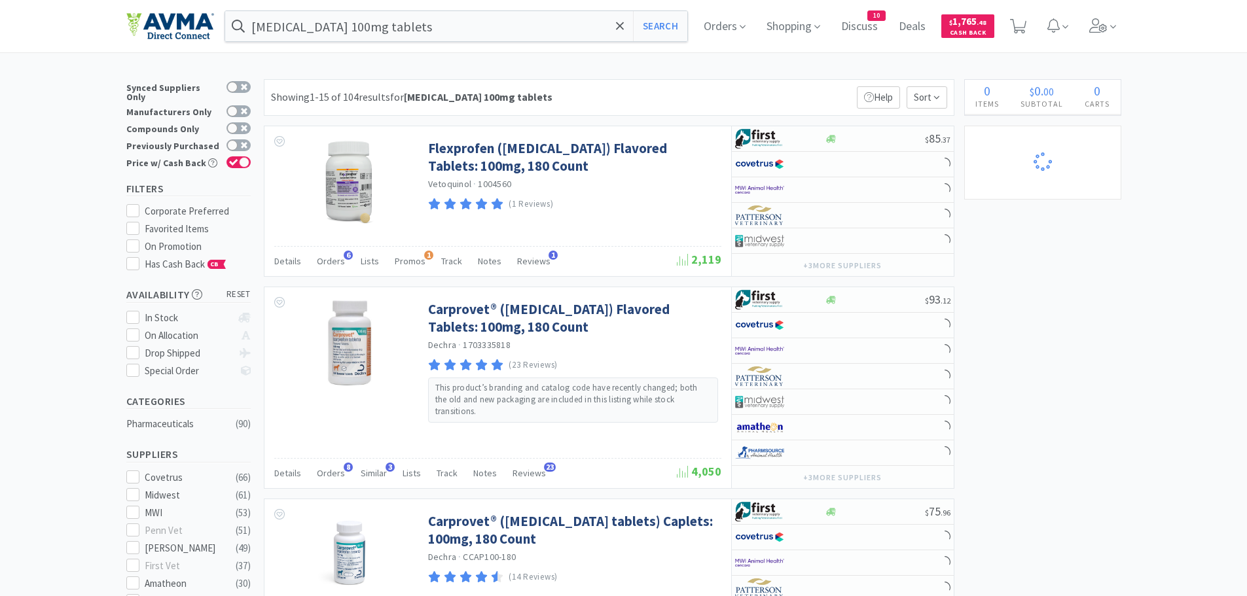
select select "1"
select select "2"
